Goal: Find specific page/section: Find specific page/section

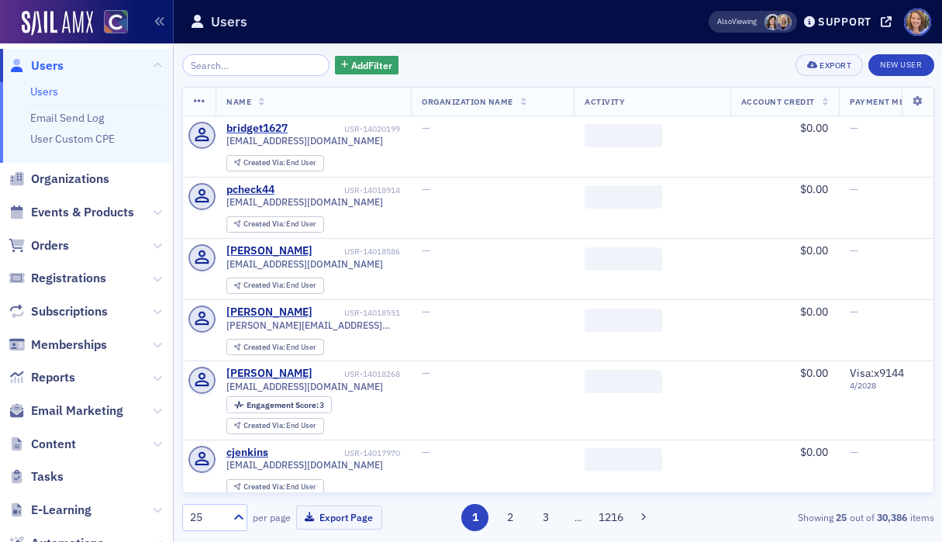
click at [231, 63] on input "search" at bounding box center [256, 65] width 148 height 22
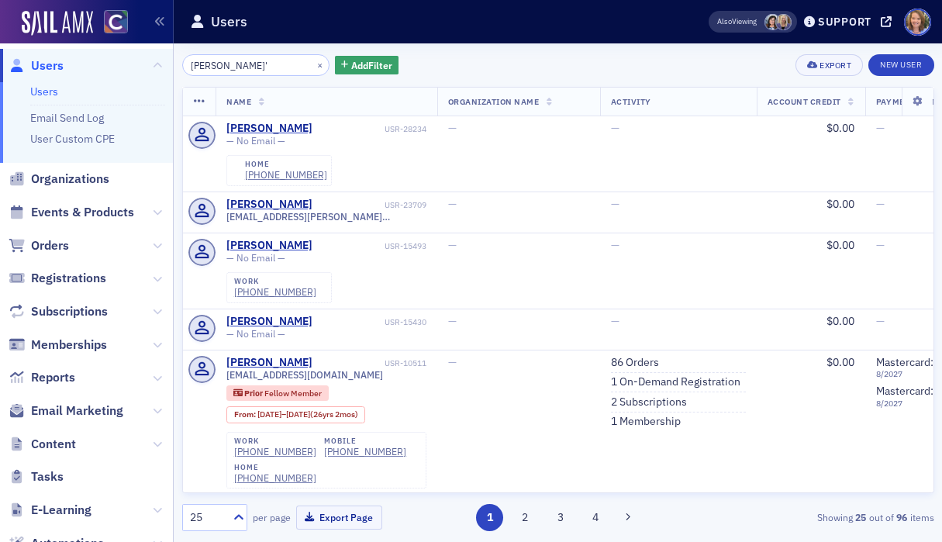
type input "[PERSON_NAME]"
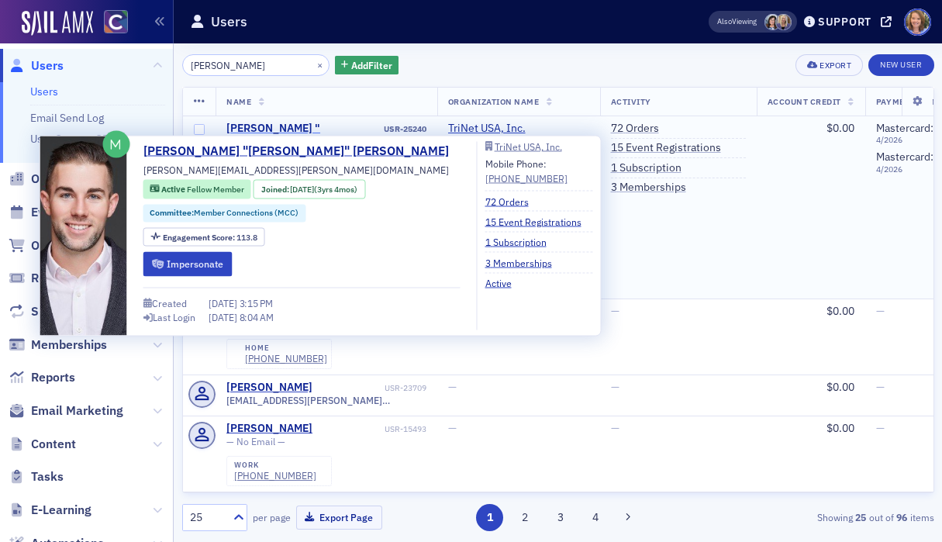
click at [275, 131] on div "[PERSON_NAME] "[PERSON_NAME]" [PERSON_NAME]" at bounding box center [303, 142] width 154 height 41
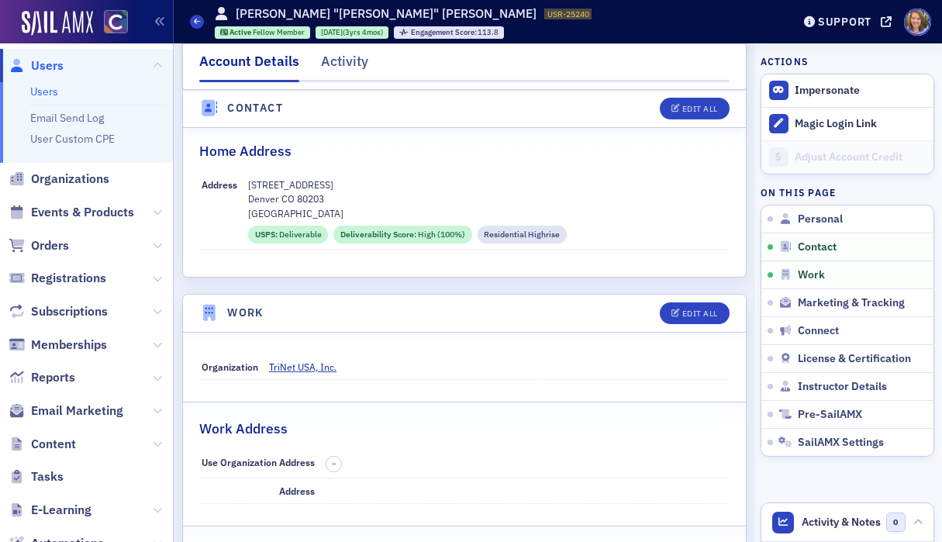
scroll to position [704, 0]
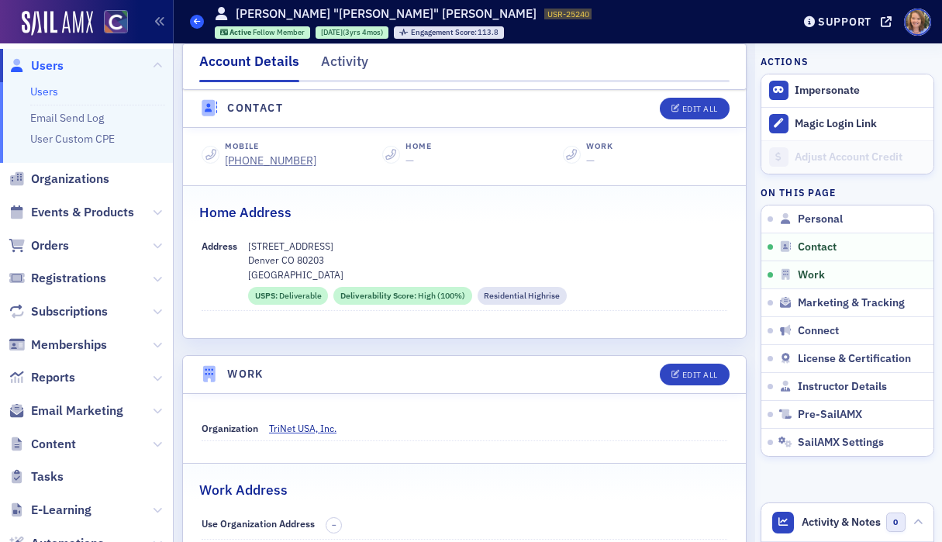
click at [195, 21] on icon at bounding box center [197, 21] width 6 height 7
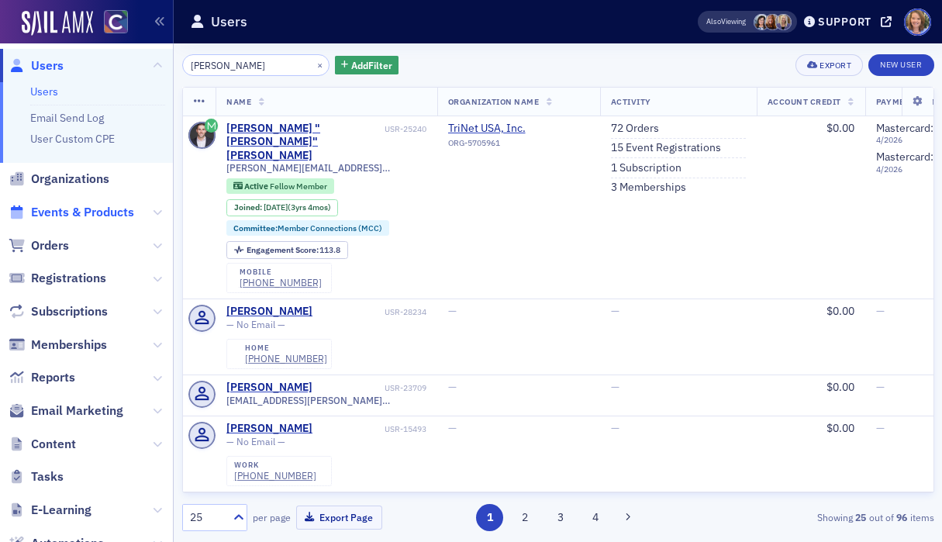
click at [92, 211] on span "Events & Products" at bounding box center [82, 212] width 103 height 17
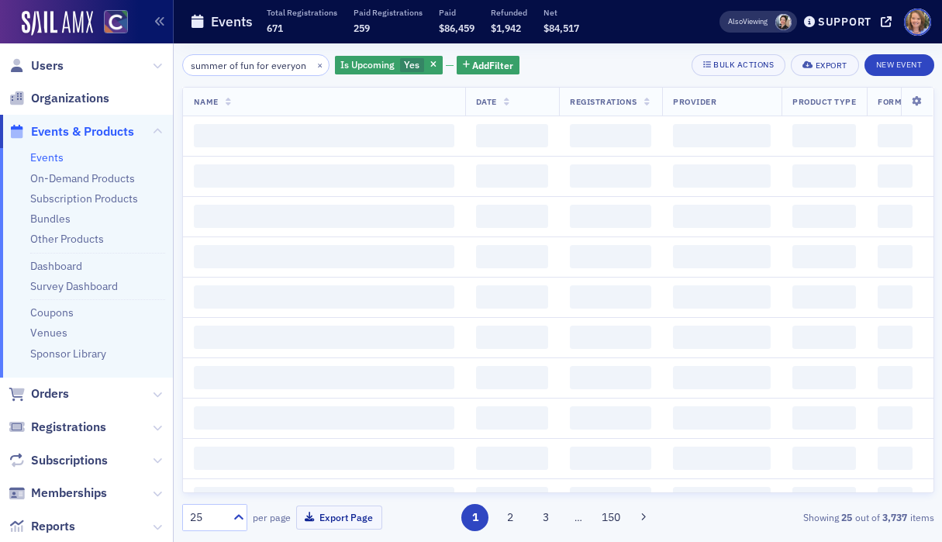
scroll to position [0, 16]
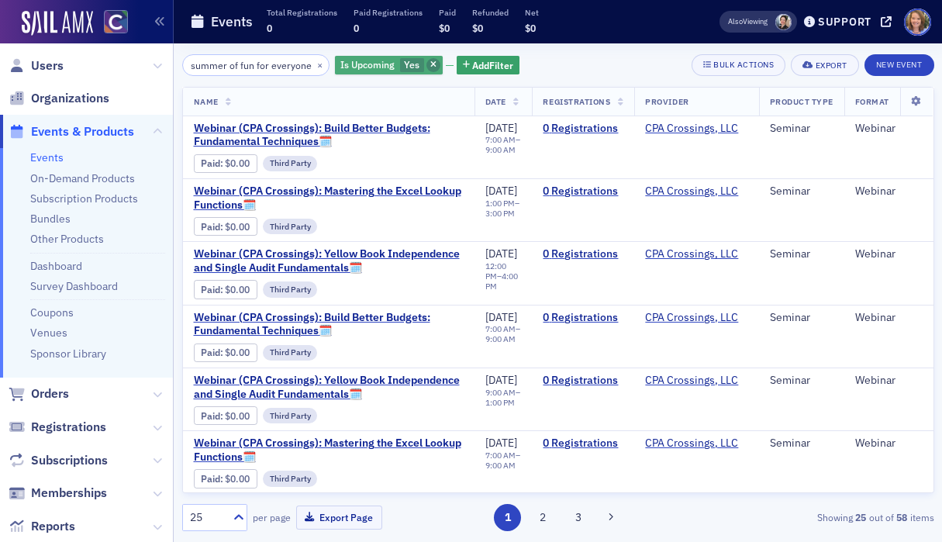
type input "summer of fun for everyone"
click at [430, 61] on icon "button" at bounding box center [433, 65] width 6 height 9
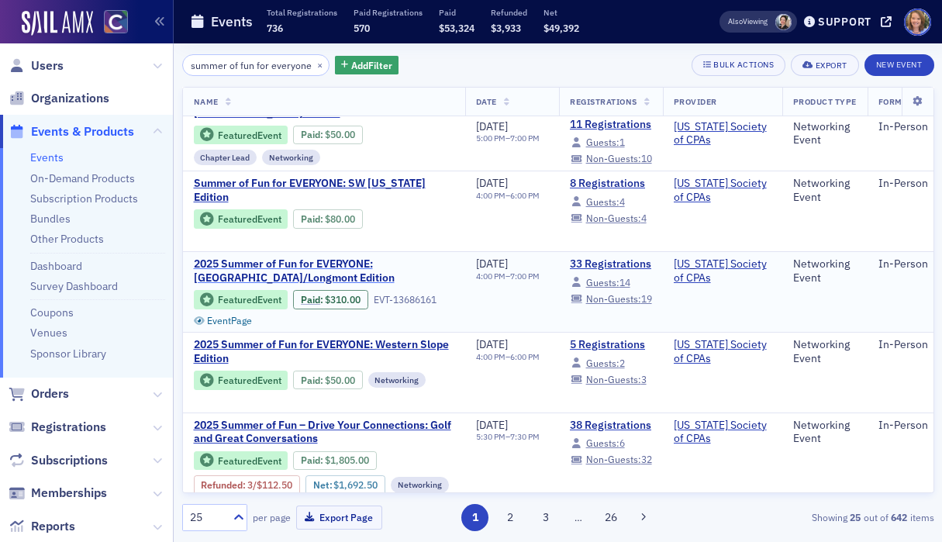
scroll to position [32, 0]
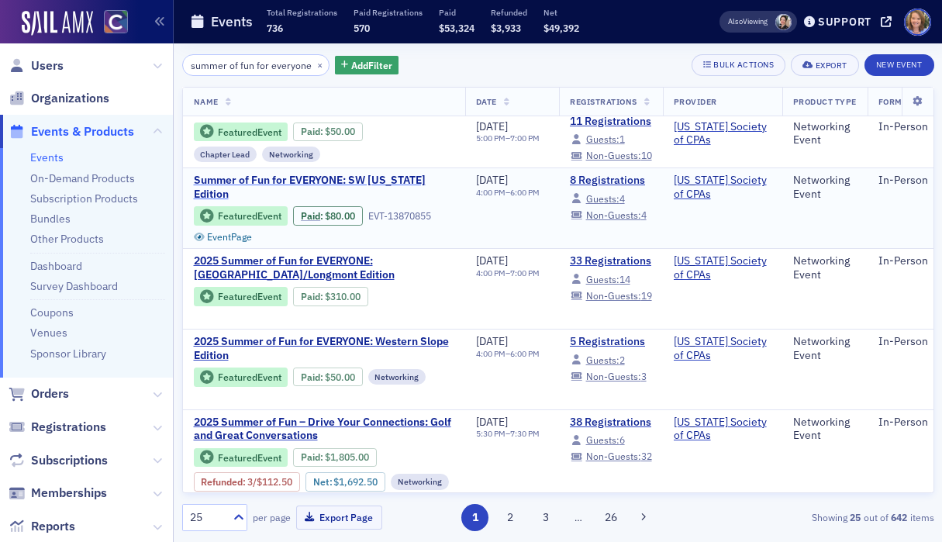
click at [371, 199] on span "Summer of Fun for EVERYONE: SW [US_STATE] Edition" at bounding box center [324, 187] width 261 height 27
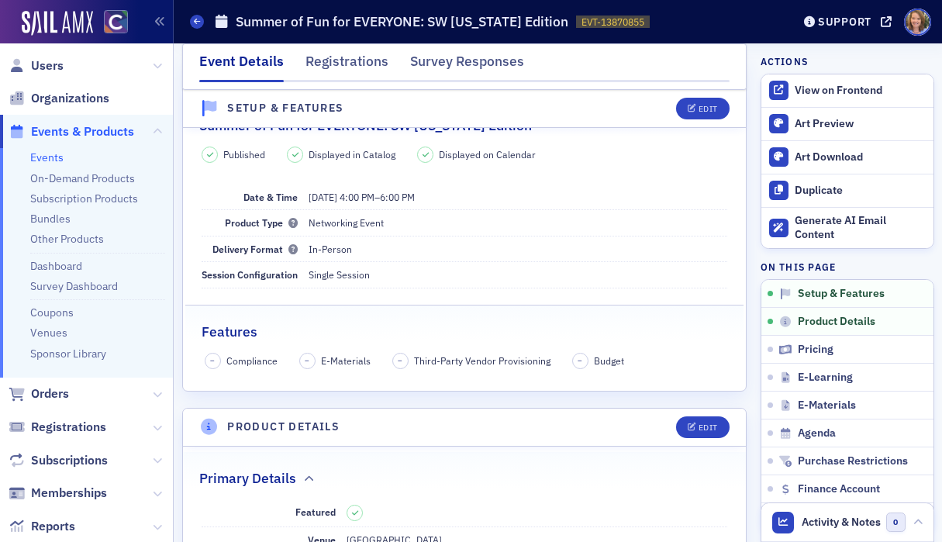
scroll to position [1, 0]
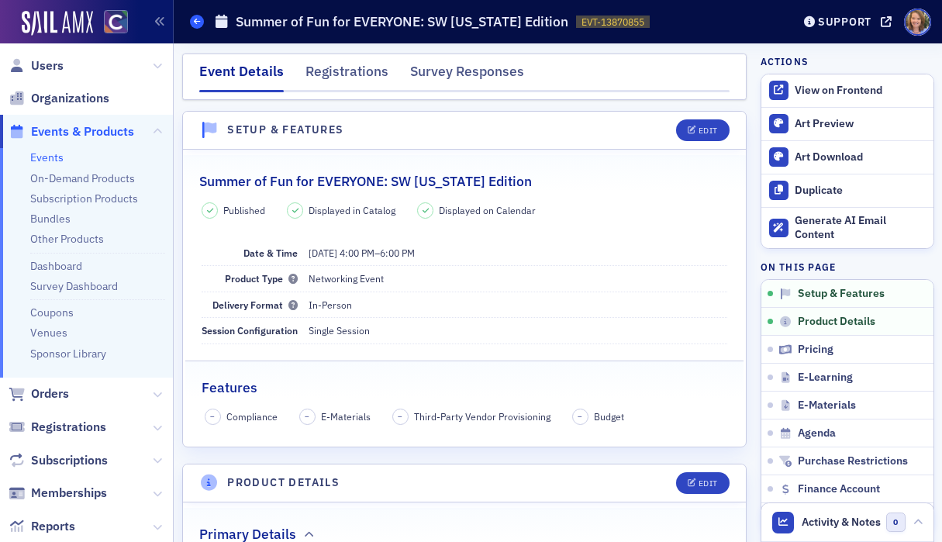
click at [197, 25] on icon at bounding box center [197, 21] width 6 height 7
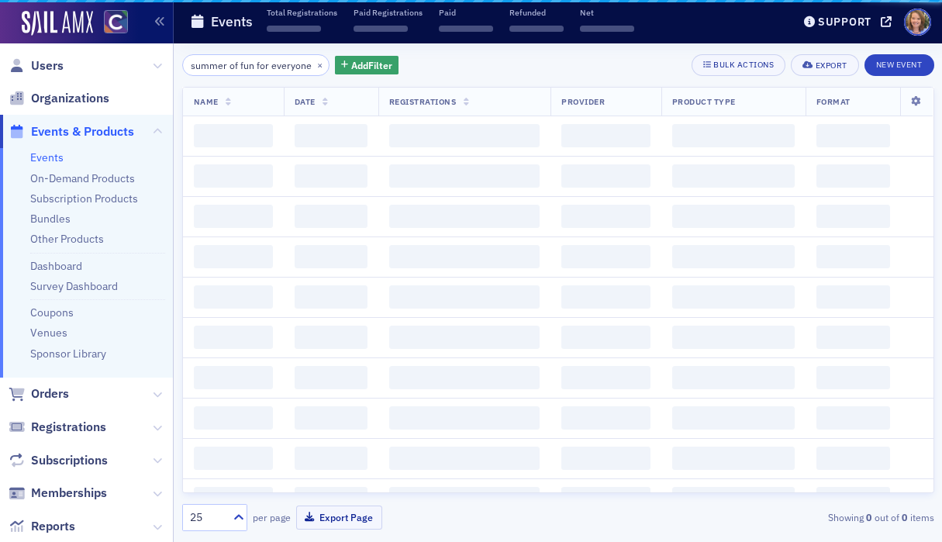
scroll to position [0, 16]
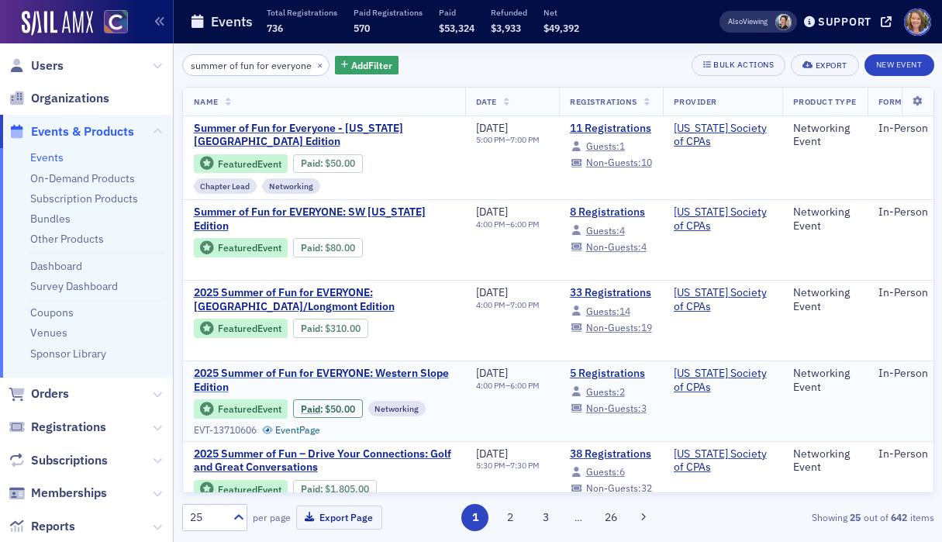
click at [382, 373] on span "2025 Summer of Fun for EVERYONE: Western Slope Edition" at bounding box center [324, 380] width 261 height 27
